Goal: Information Seeking & Learning: Learn about a topic

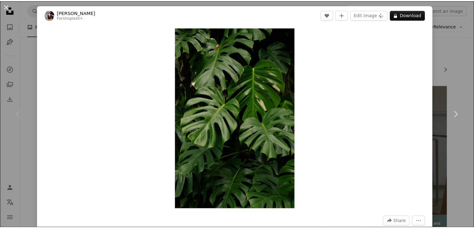
scroll to position [175, 0]
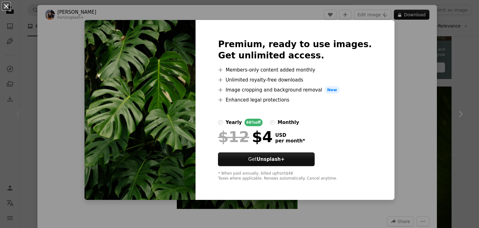
click at [7, 10] on button "An X shape" at bounding box center [5, 5] width 7 height 7
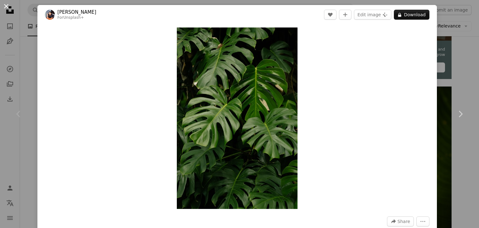
click at [5, 7] on button "An X shape" at bounding box center [5, 5] width 7 height 7
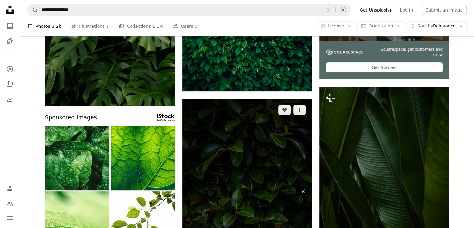
click at [239, 140] on img at bounding box center [247, 196] width 130 height 195
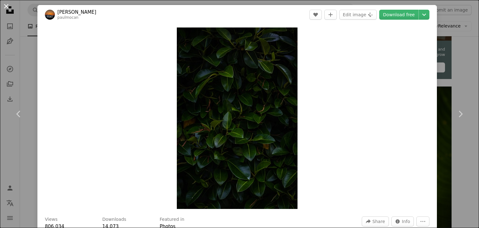
click at [3, 10] on button "An X shape" at bounding box center [5, 5] width 7 height 7
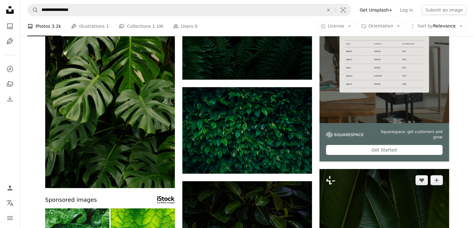
scroll to position [75, 0]
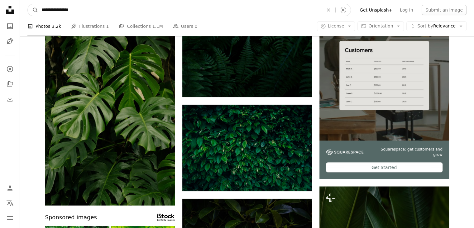
click at [210, 10] on input "**********" at bounding box center [179, 10] width 283 height 12
type input "*"
type input "**********"
click button "A magnifying glass" at bounding box center [33, 10] width 11 height 12
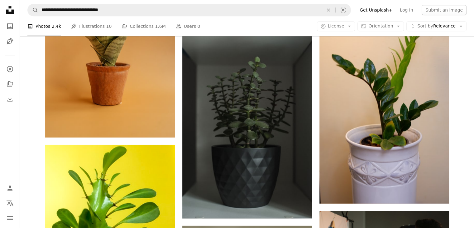
scroll to position [2694, 0]
